Goal: Transaction & Acquisition: Subscribe to service/newsletter

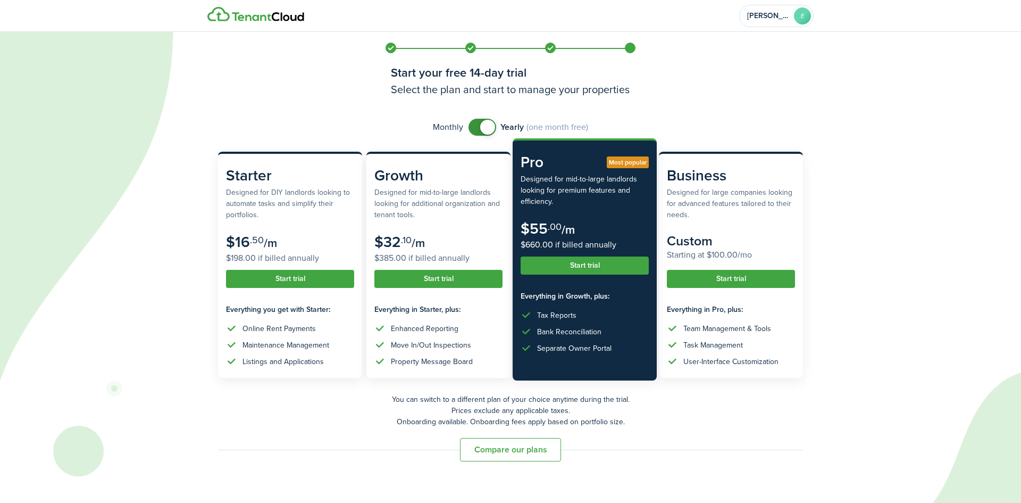
click at [582, 266] on button "Start trial" at bounding box center [585, 265] width 128 height 18
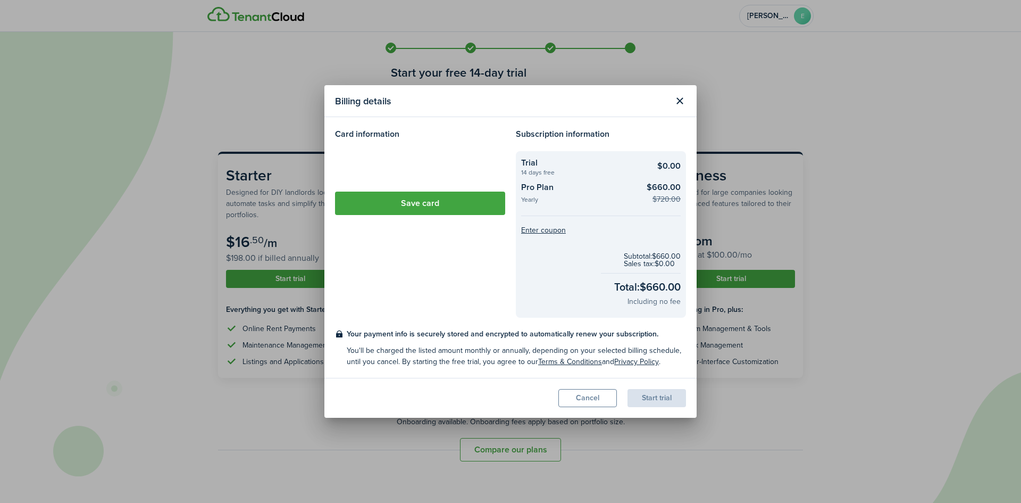
click at [405, 160] on loading-skeleton at bounding box center [420, 166] width 170 height 30
click at [381, 165] on loading-skeleton at bounding box center [420, 166] width 170 height 30
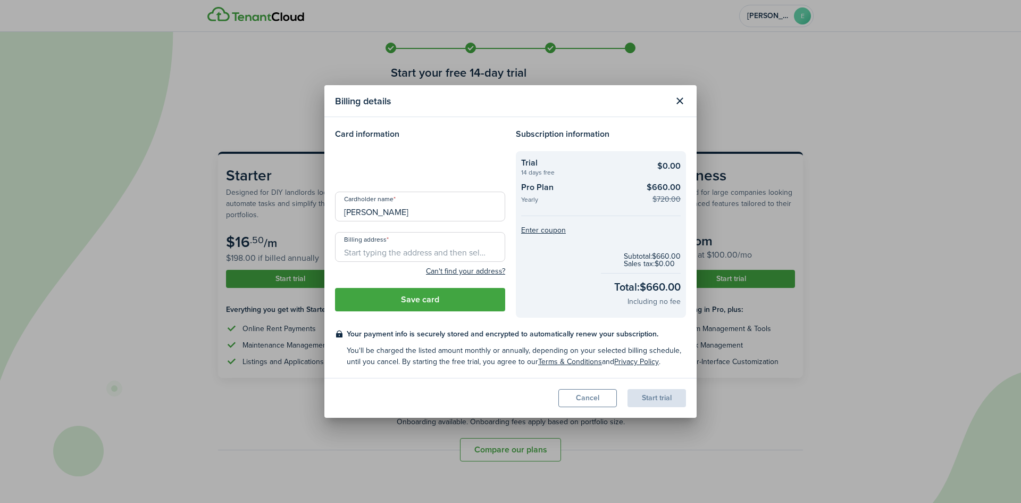
drag, startPoint x: 422, startPoint y: 254, endPoint x: 423, endPoint y: 244, distance: 10.2
click at [422, 254] on input "Billing address" at bounding box center [420, 247] width 170 height 30
click at [385, 257] on input "Billing address" at bounding box center [420, 247] width 170 height 30
paste input "[STREET_ADDRESS]"
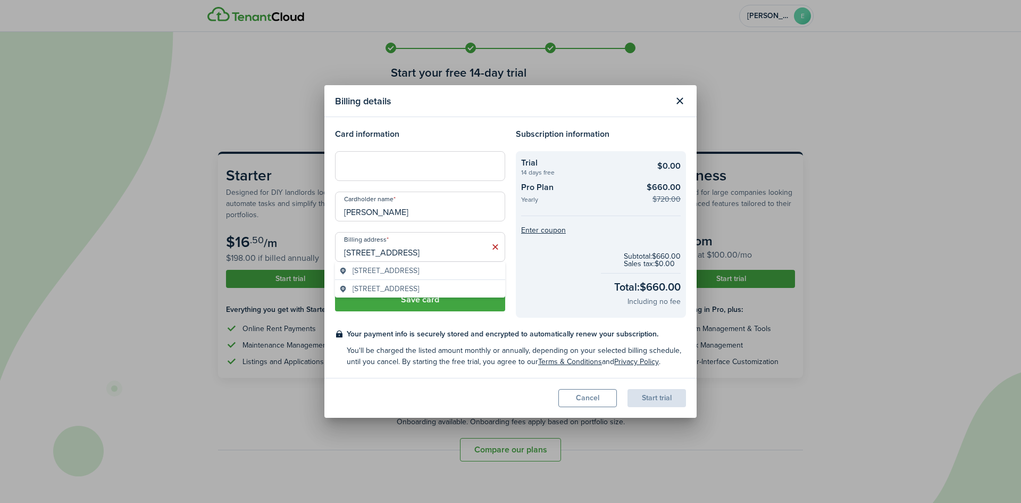
click at [419, 271] on span "[STREET_ADDRESS]" at bounding box center [386, 270] width 66 height 11
type input "[STREET_ADDRESS][PERSON_NAME]"
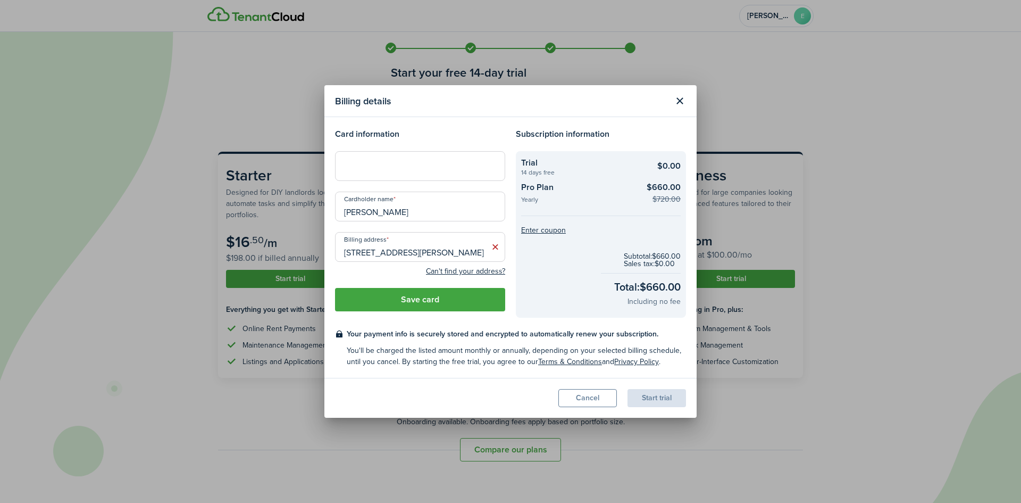
click at [373, 174] on div at bounding box center [420, 166] width 170 height 30
click at [488, 304] on button "Save card" at bounding box center [420, 299] width 170 height 23
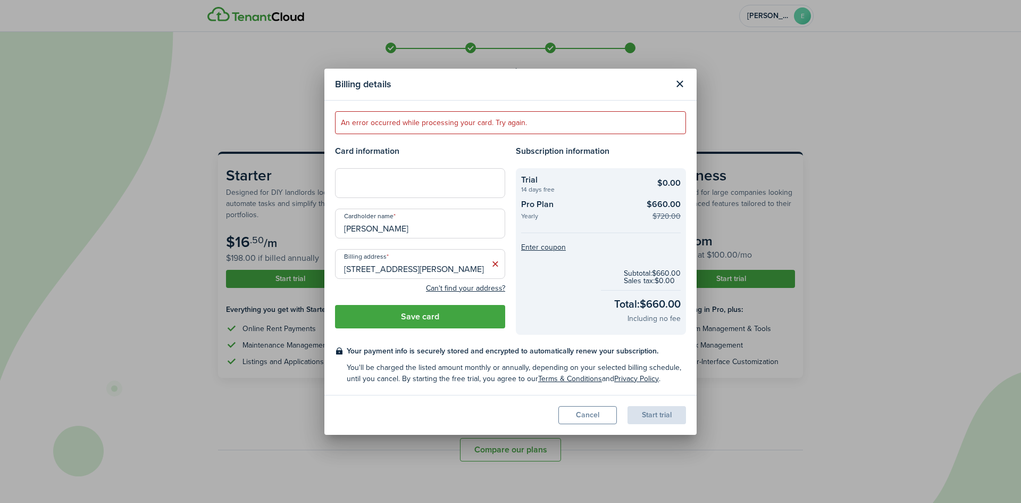
click at [480, 157] on h4 "Card information" at bounding box center [420, 151] width 170 height 13
click at [465, 323] on button "Save card" at bounding box center [420, 316] width 170 height 23
